Goal: Communication & Community: Ask a question

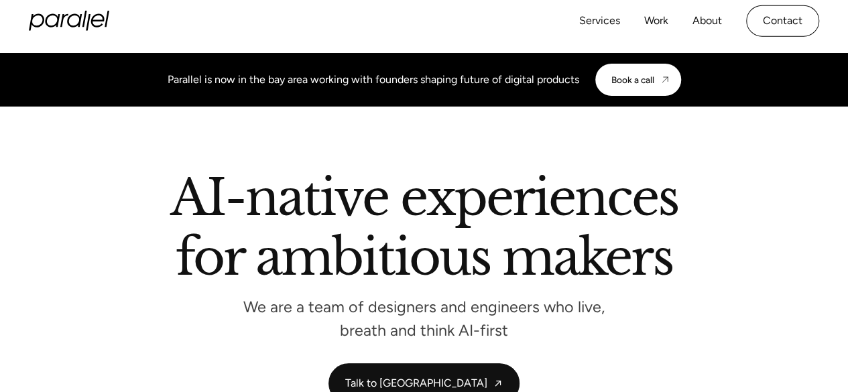
scroll to position [5110, 0]
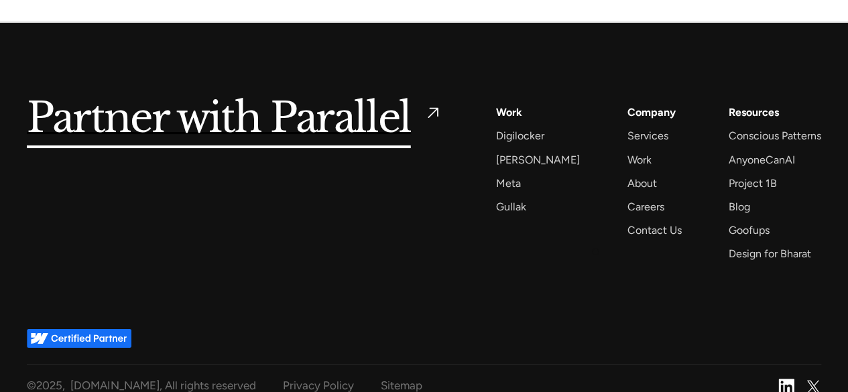
drag, startPoint x: 618, startPoint y: 280, endPoint x: 629, endPoint y: 238, distance: 42.9
click at [618, 277] on div "Partner with Parallel Services AI Design Sprint Design Sprint UX Design ProdUX …" at bounding box center [424, 175] width 794 height 304
click at [637, 221] on div "Contact Us" at bounding box center [654, 230] width 54 height 18
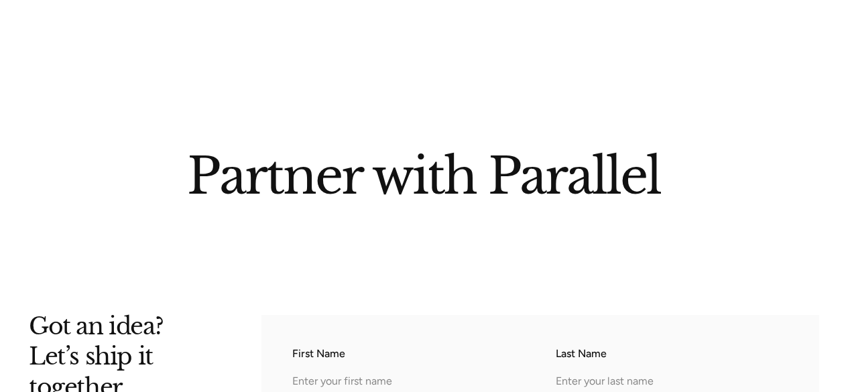
drag, startPoint x: 0, startPoint y: 0, endPoint x: 333, endPoint y: 306, distance: 451.7
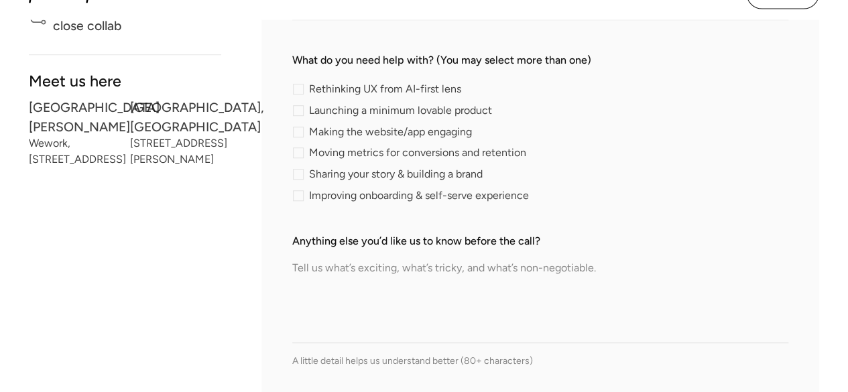
scroll to position [268, 0]
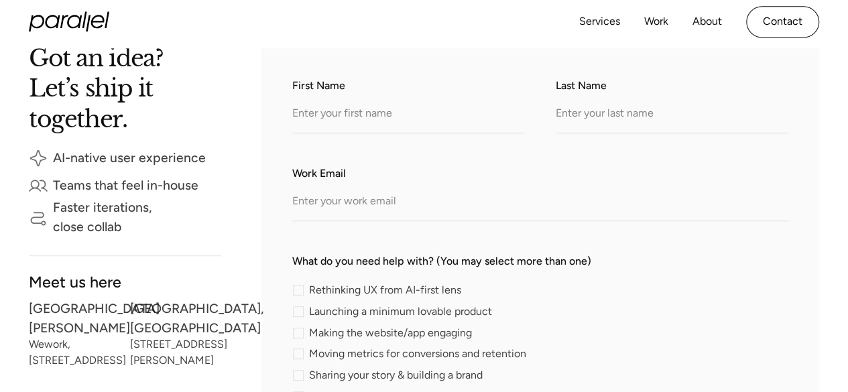
click at [338, 96] on div "First Name" at bounding box center [408, 106] width 233 height 56
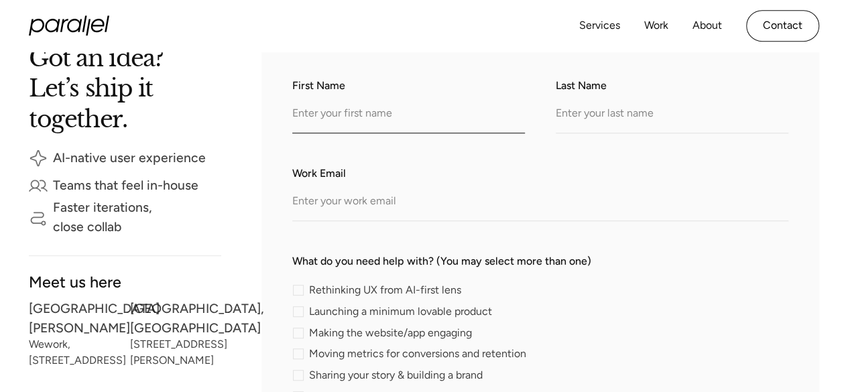
click at [339, 112] on input "First Name" at bounding box center [408, 115] width 233 height 37
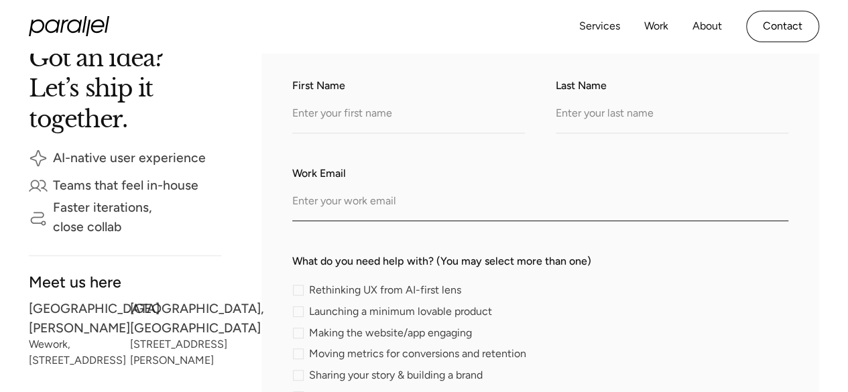
click at [355, 204] on input "Work Email" at bounding box center [540, 202] width 496 height 37
paste input "content@linkbuildhub.com"
click at [315, 202] on input "content@linkbuildhub.com" at bounding box center [540, 202] width 496 height 37
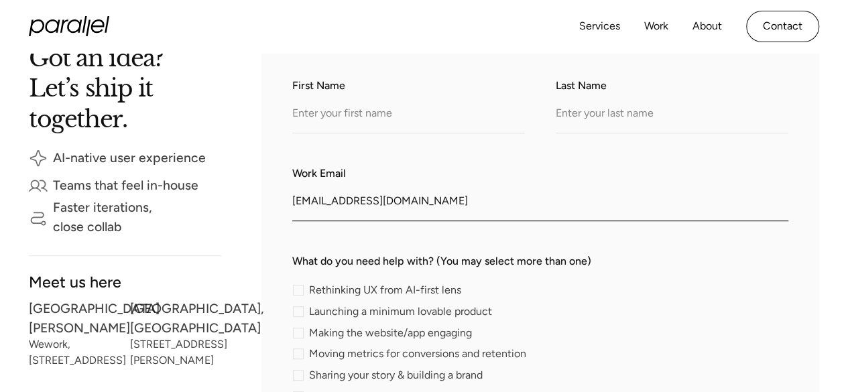
click at [314, 204] on input "content@linkbuildhub.com" at bounding box center [540, 202] width 496 height 37
click at [322, 203] on input "content@linkbuildhub.com" at bounding box center [540, 202] width 496 height 37
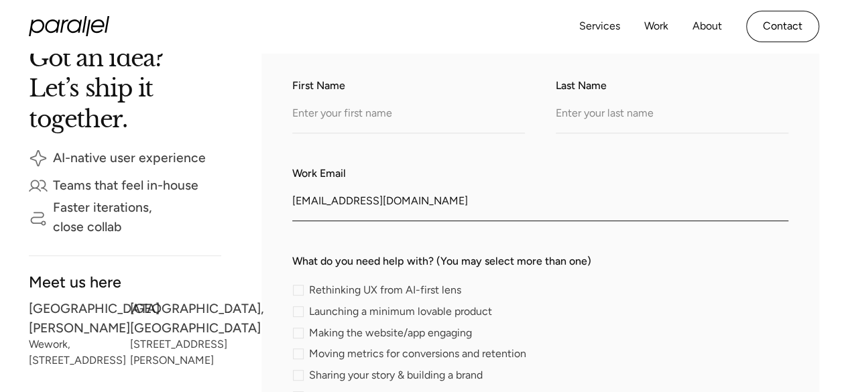
click at [322, 203] on input "content@linkbuildhub.com" at bounding box center [540, 202] width 496 height 37
type input "content@linkbuildhub.com"
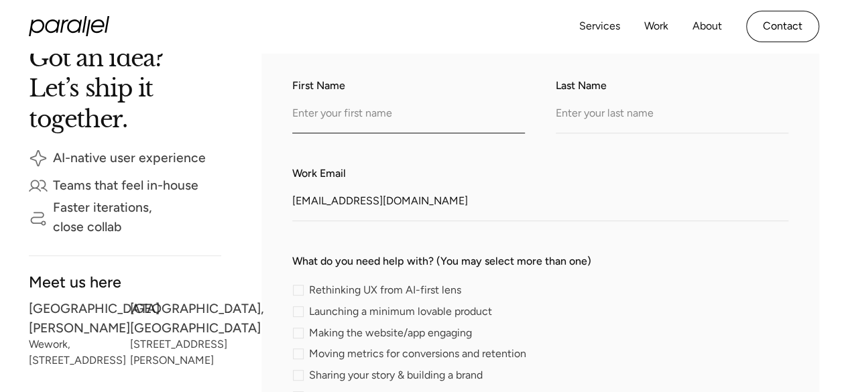
click at [347, 130] on input "First Name" at bounding box center [408, 115] width 233 height 37
paste input "content"
type input "content"
click at [606, 127] on input "Last Name" at bounding box center [672, 115] width 233 height 37
paste input "content"
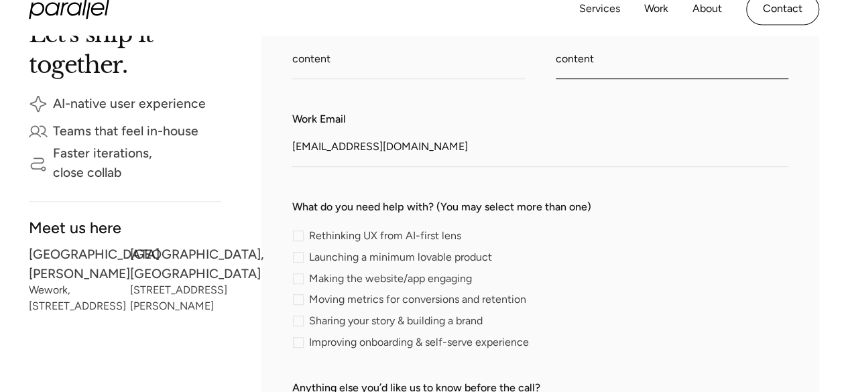
scroll to position [335, 0]
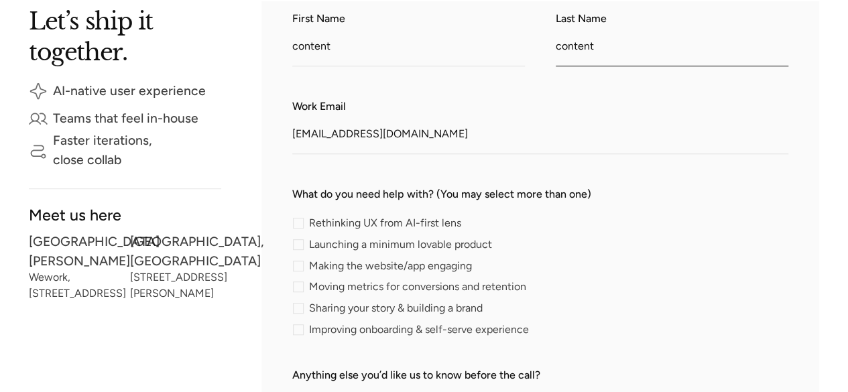
type input "content"
click at [307, 332] on label "Improving onboarding & self-serve experience" at bounding box center [413, 329] width 242 height 11
click at [301, 332] on input "Improving onboarding & self-serve experience" at bounding box center [296, 329] width 9 height 9
checkbox input "true"
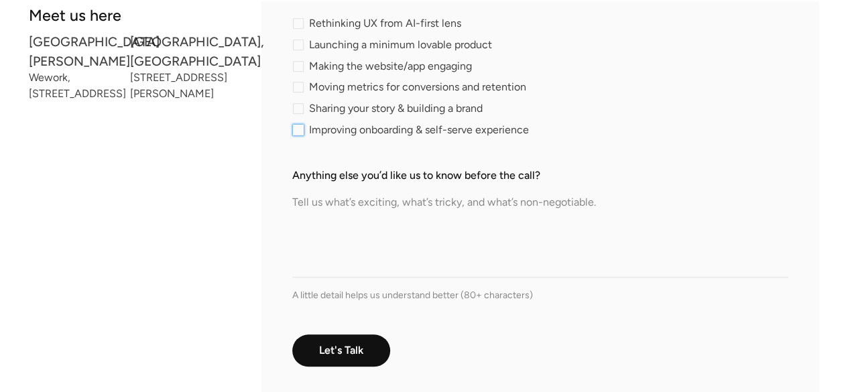
scroll to position [536, 0]
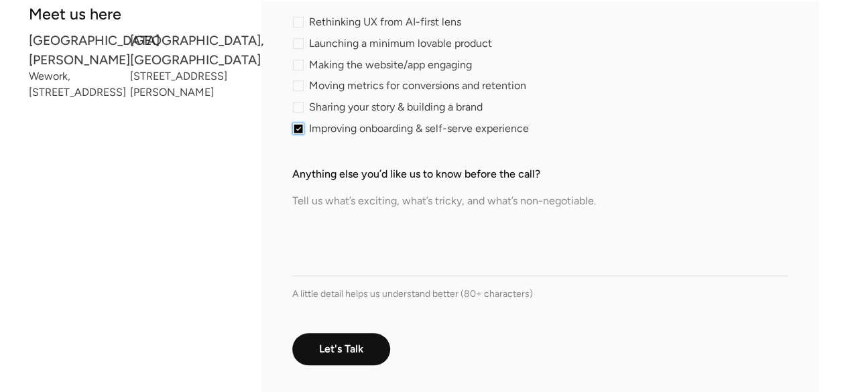
click at [379, 257] on textarea "Anything else you’d like us to know before the call?" at bounding box center [540, 229] width 496 height 94
click at [355, 271] on textarea "Anything else you’d like us to know before the call?" at bounding box center [540, 229] width 496 height 94
paste textarea "Hi there, I hope you’re doing well. Website : https://www.parallelhq.com/ I’m r…"
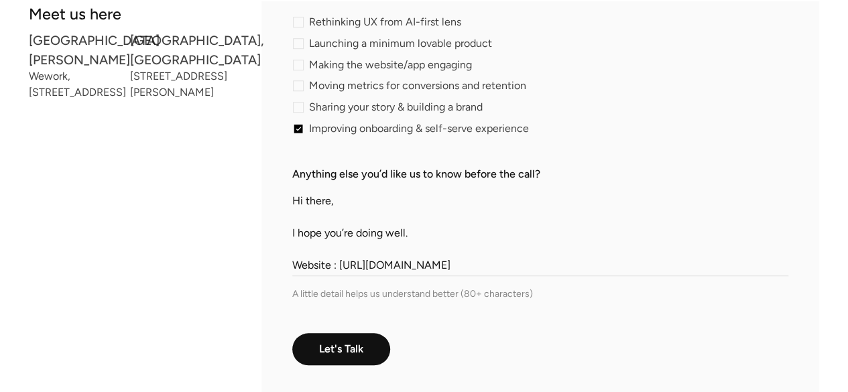
scroll to position [237, 0]
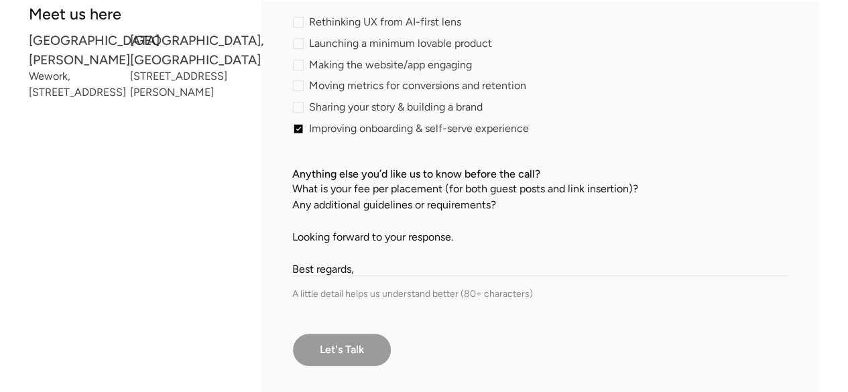
type textarea "Hi there, I hope you’re doing well. Website : https://www.parallelhq.com/ I’m r…"
click at [349, 338] on input "Let's Talk" at bounding box center [341, 350] width 99 height 34
type input "Please wait..."
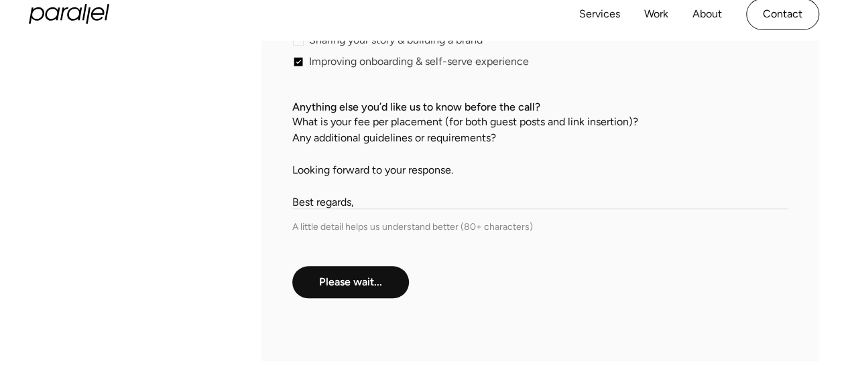
scroll to position [575, 0]
